Goal: Information Seeking & Learning: Learn about a topic

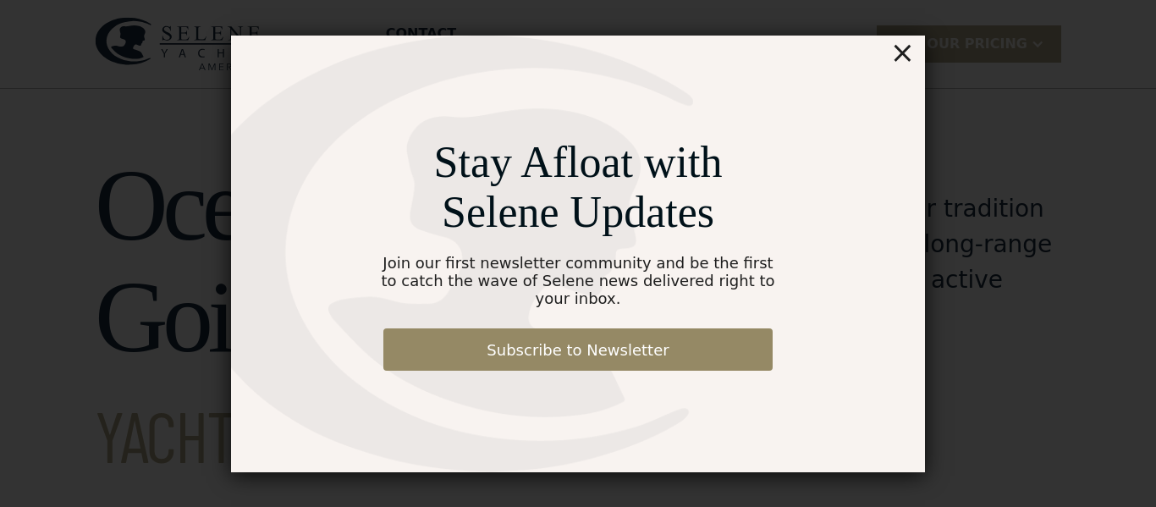
click at [905, 62] on div "×" at bounding box center [902, 53] width 25 height 34
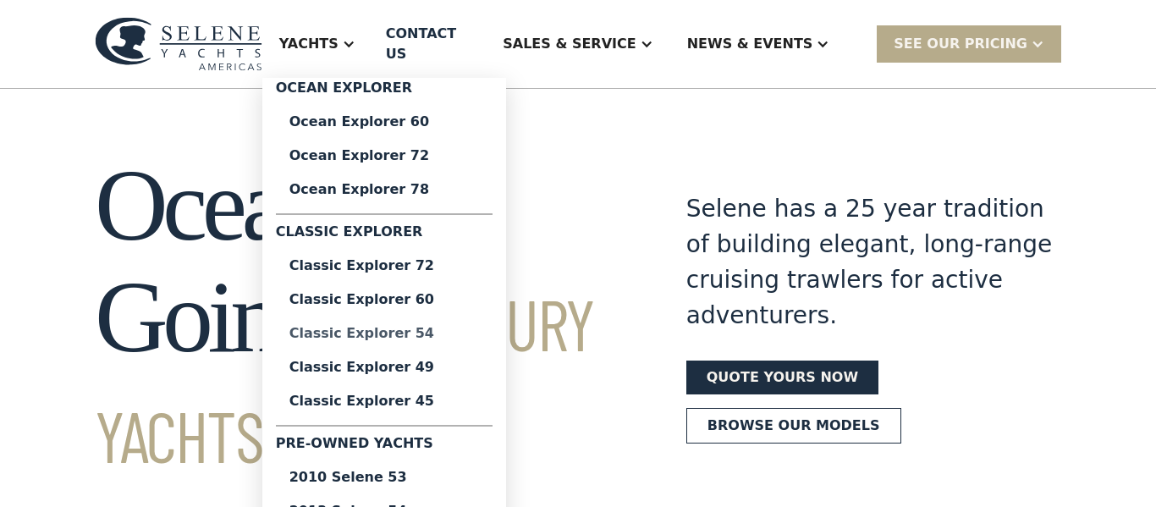
click at [452, 327] on div "Classic Explorer 54" at bounding box center [384, 334] width 190 height 14
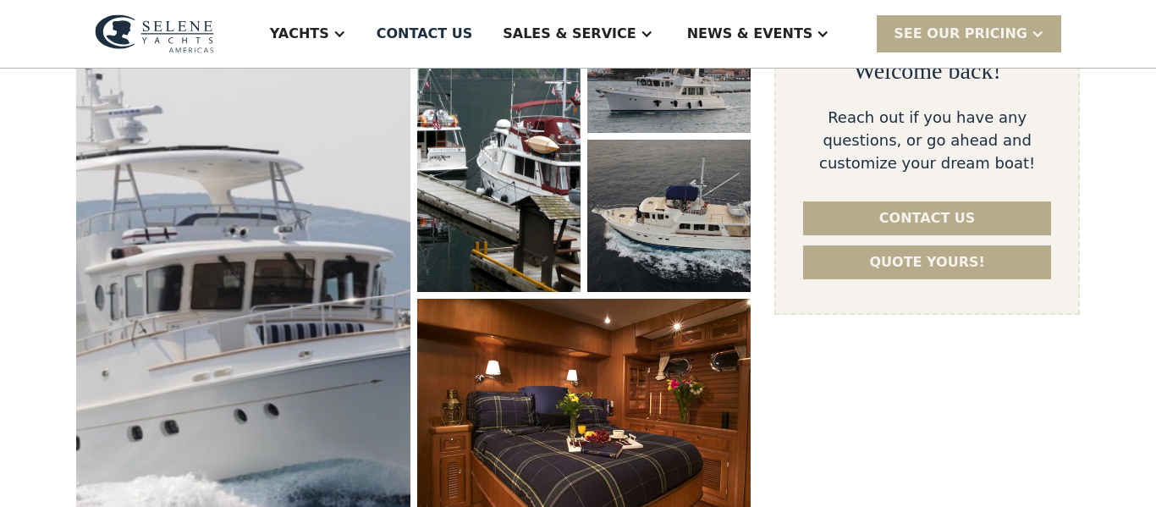
click at [195, 272] on img "open lightbox" at bounding box center [243, 264] width 345 height 587
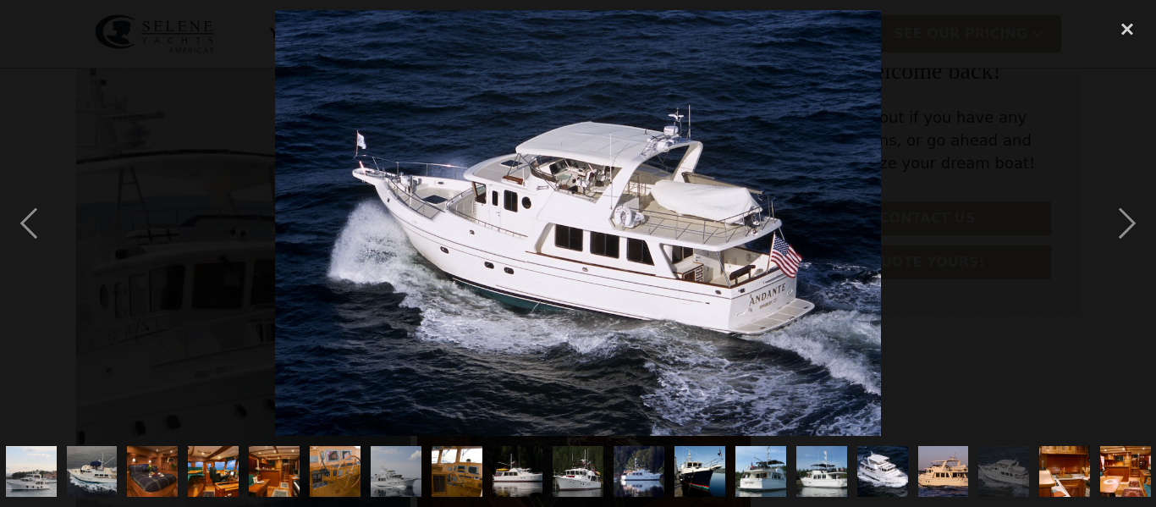
scroll to position [0, 131]
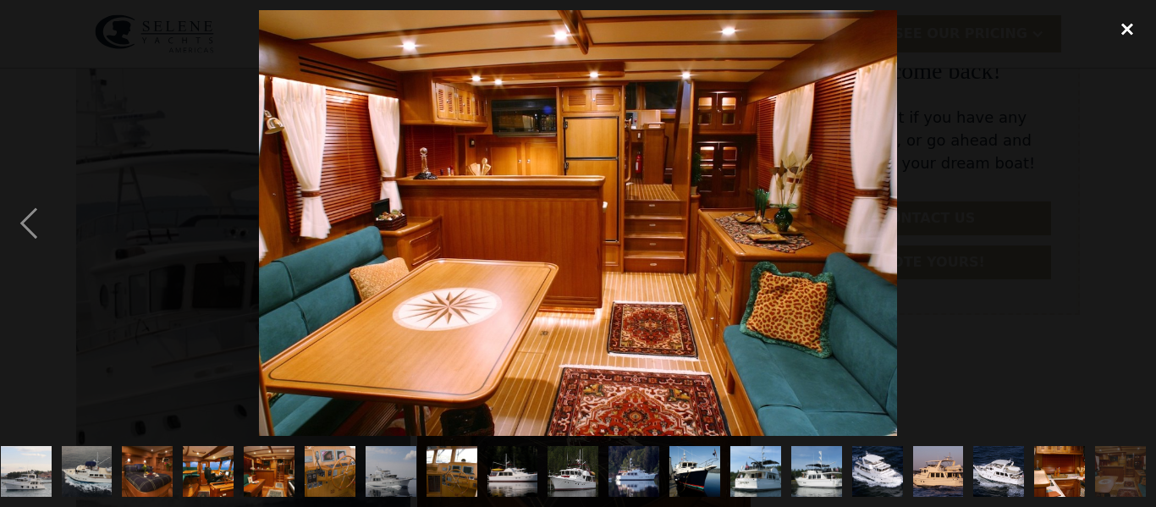
click at [1121, 21] on div "close lightbox" at bounding box center [1128, 28] width 58 height 37
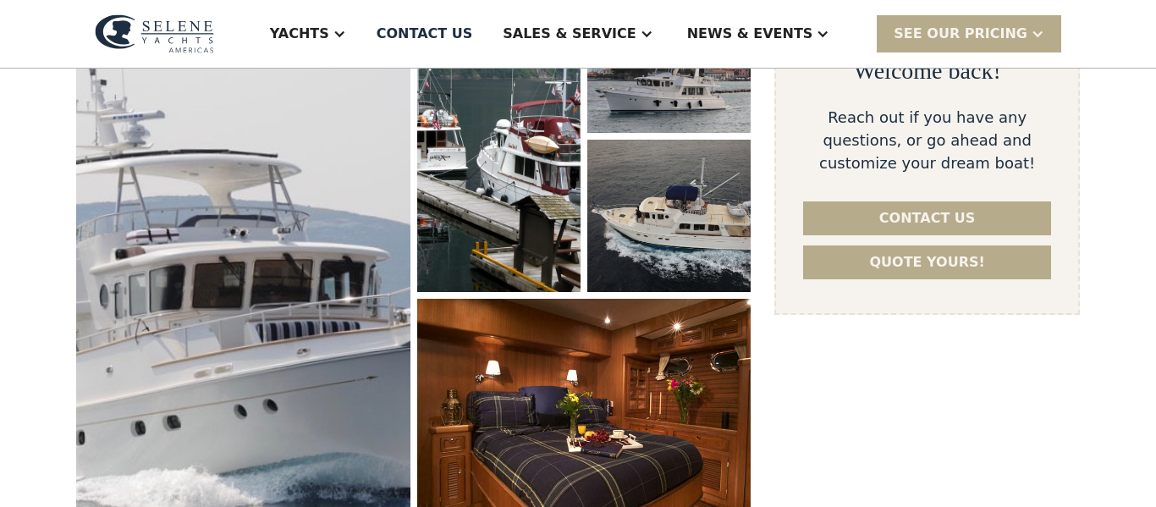
scroll to position [0, 0]
